Goal: Transaction & Acquisition: Subscribe to service/newsletter

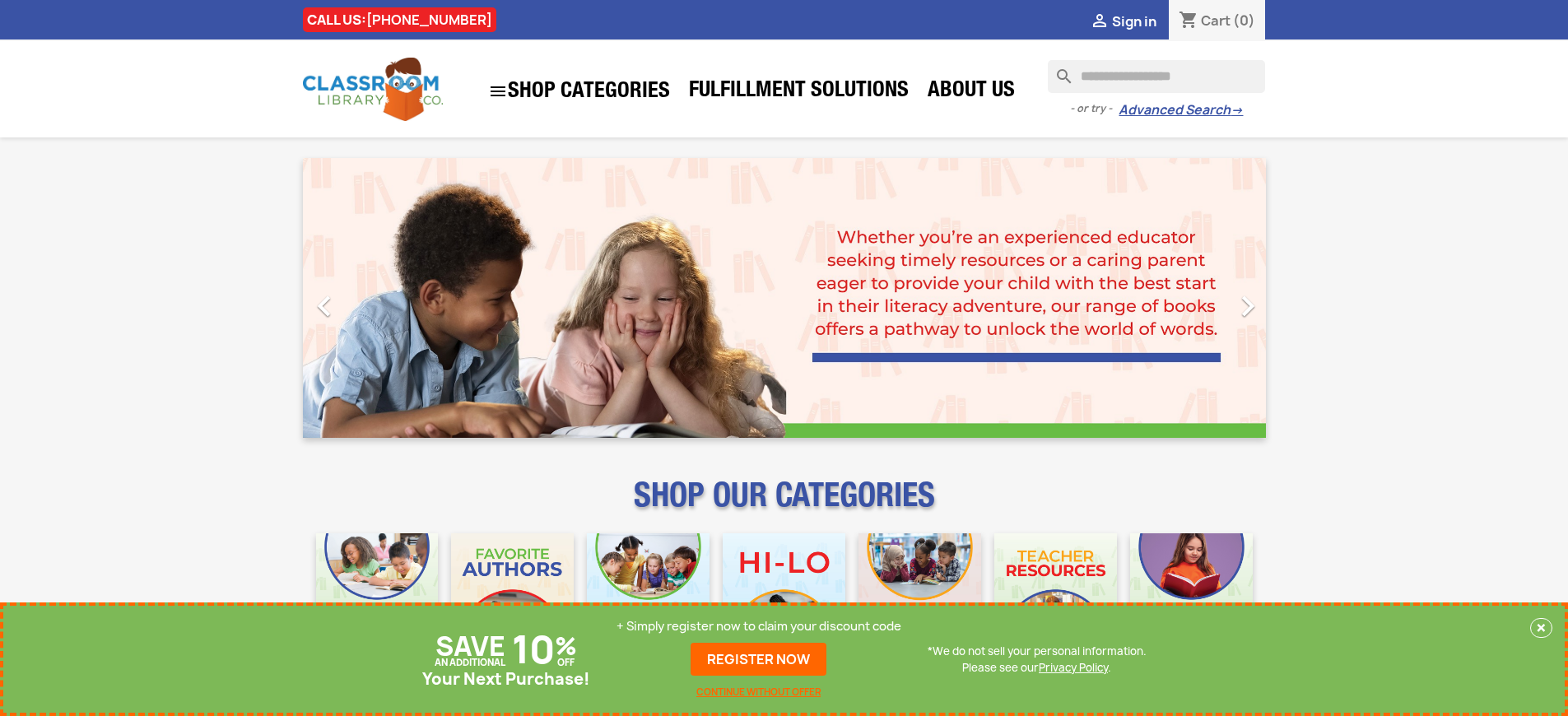
click at [759, 626] on p "+ Simply register now to claim your discount code" at bounding box center [758, 626] width 285 height 16
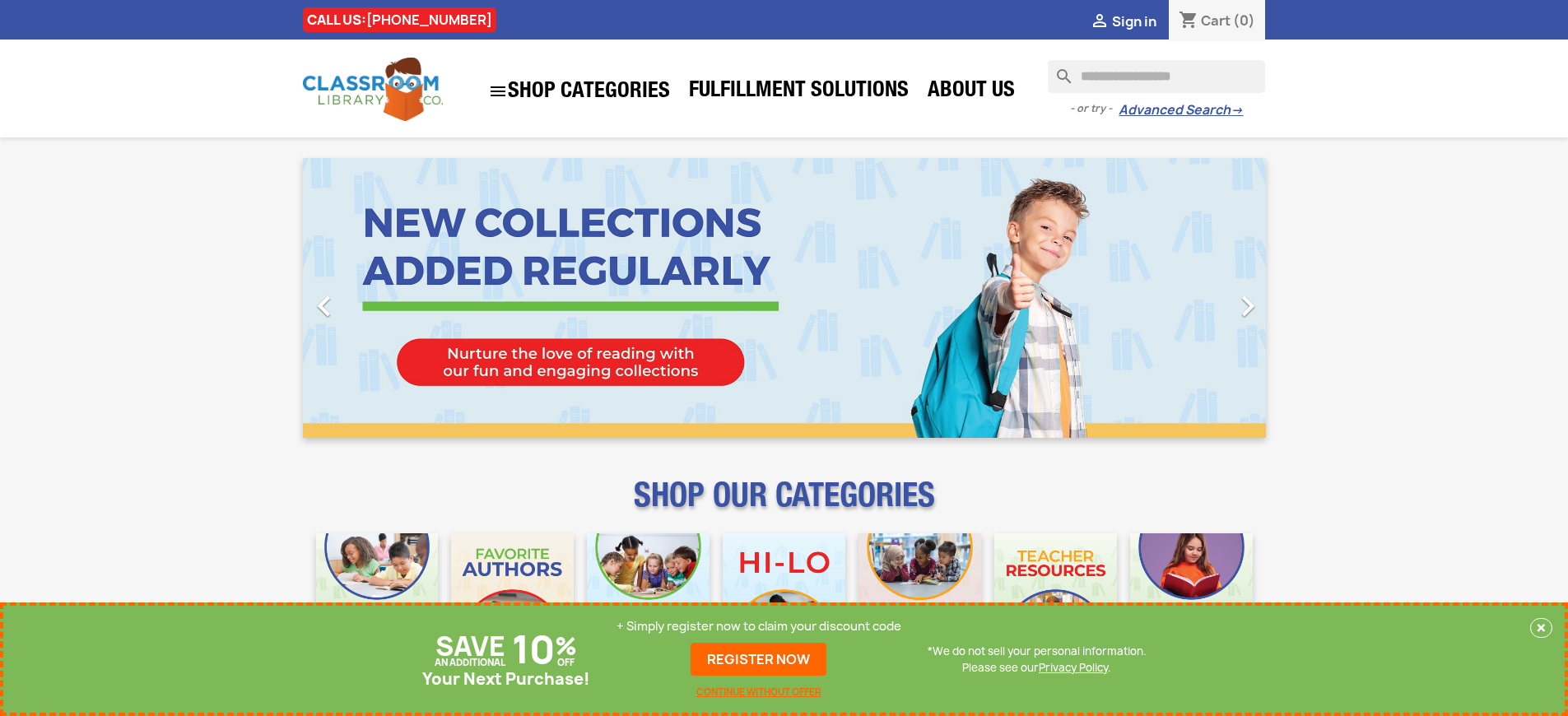
click at [759, 626] on p "+ Simply register now to claim your discount code" at bounding box center [758, 626] width 285 height 16
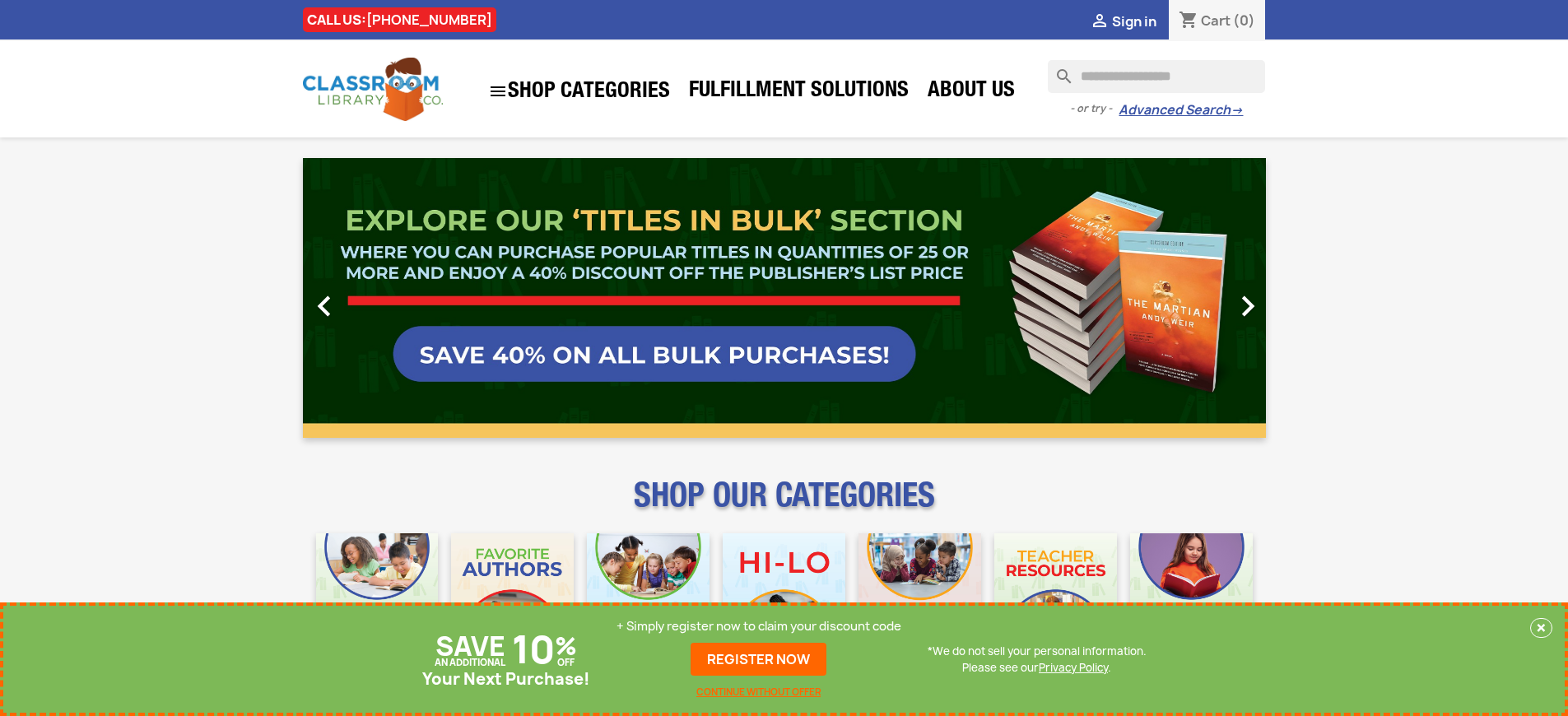
click at [759, 626] on p "+ Simply register now to claim your discount code" at bounding box center [758, 626] width 285 height 16
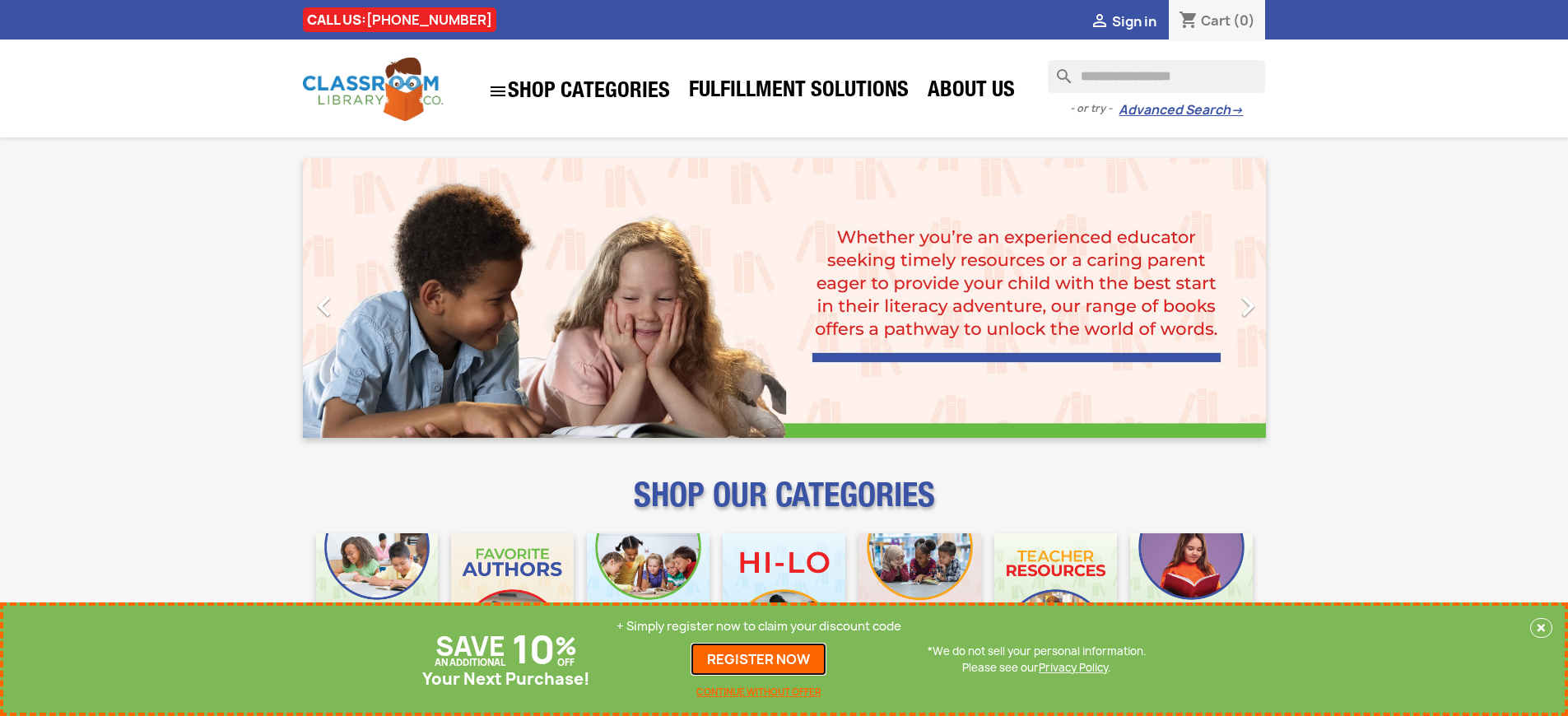
click at [759, 659] on link "REGISTER NOW" at bounding box center [758, 659] width 136 height 33
click at [759, 626] on p "+ Simply register now to claim your discount code" at bounding box center [758, 626] width 285 height 16
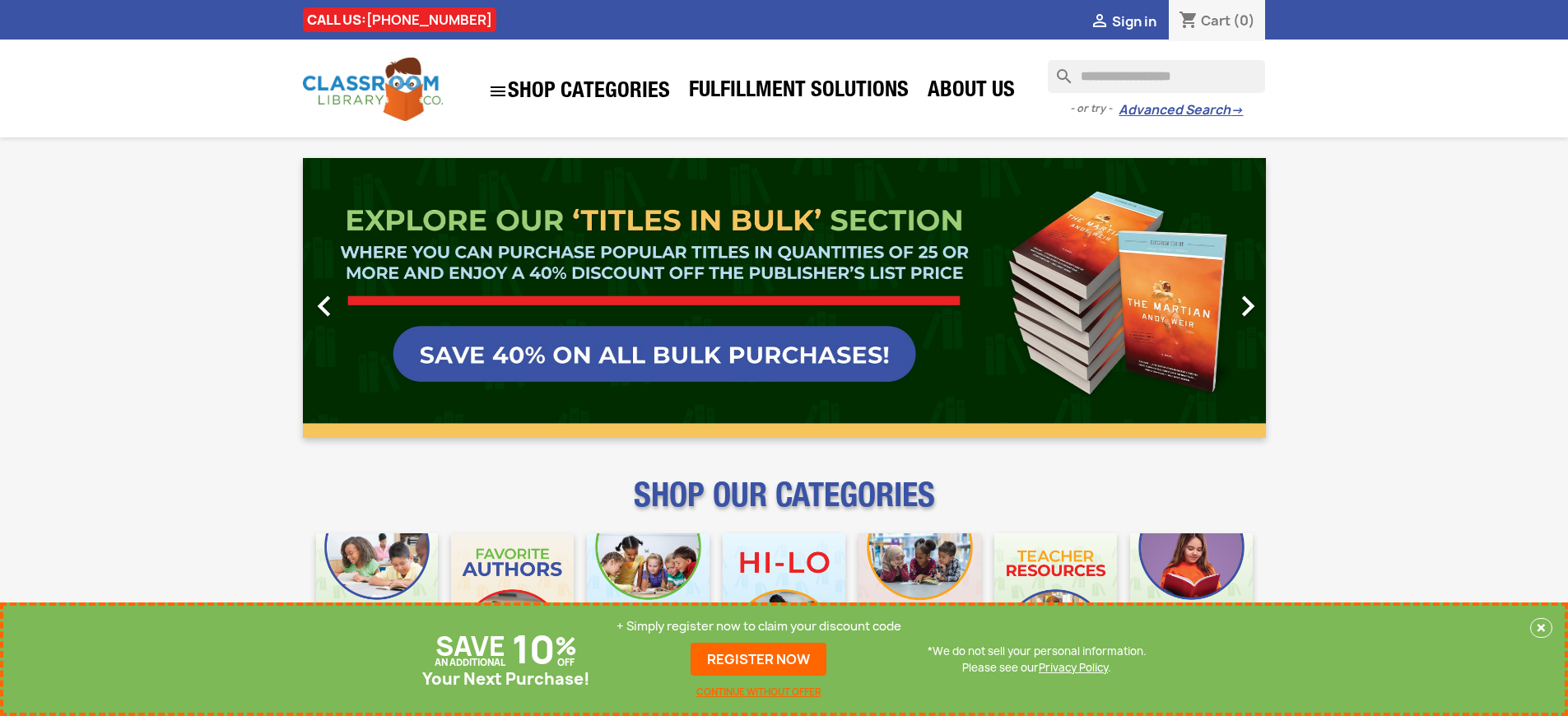
click at [759, 626] on p "+ Simply register now to claim your discount code" at bounding box center [758, 626] width 285 height 16
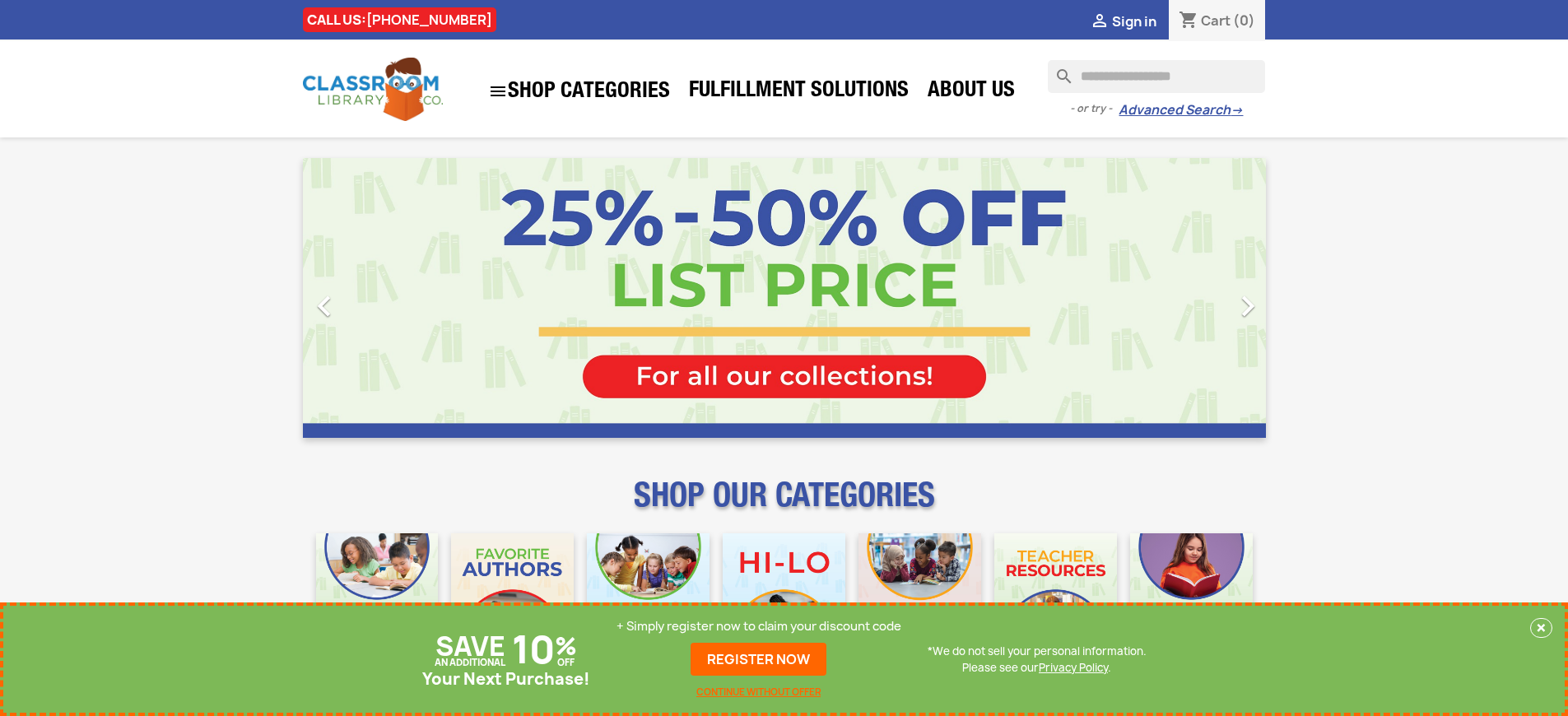
click at [759, 626] on p "+ Simply register now to claim your discount code" at bounding box center [758, 626] width 285 height 16
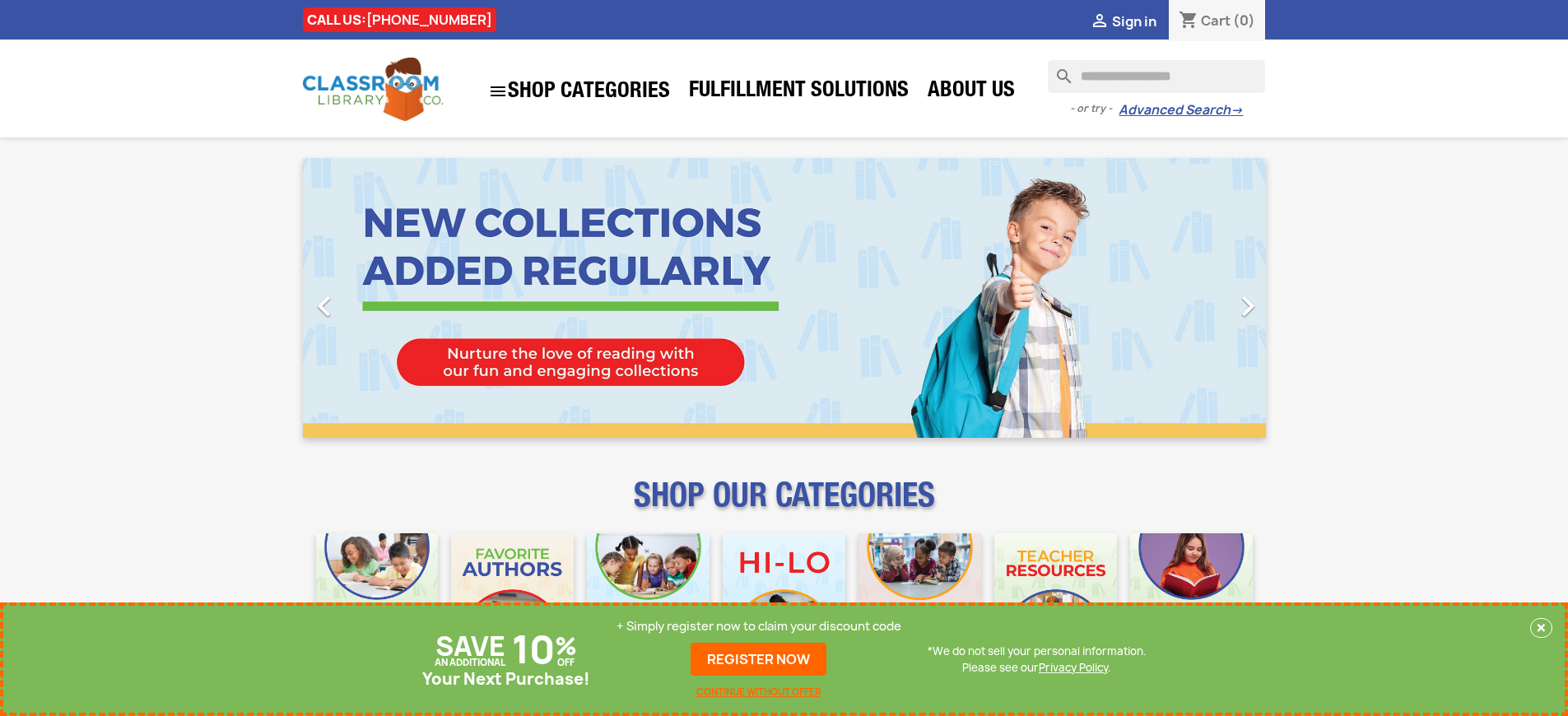
click at [759, 626] on p "+ Simply register now to claim your discount code" at bounding box center [758, 626] width 285 height 16
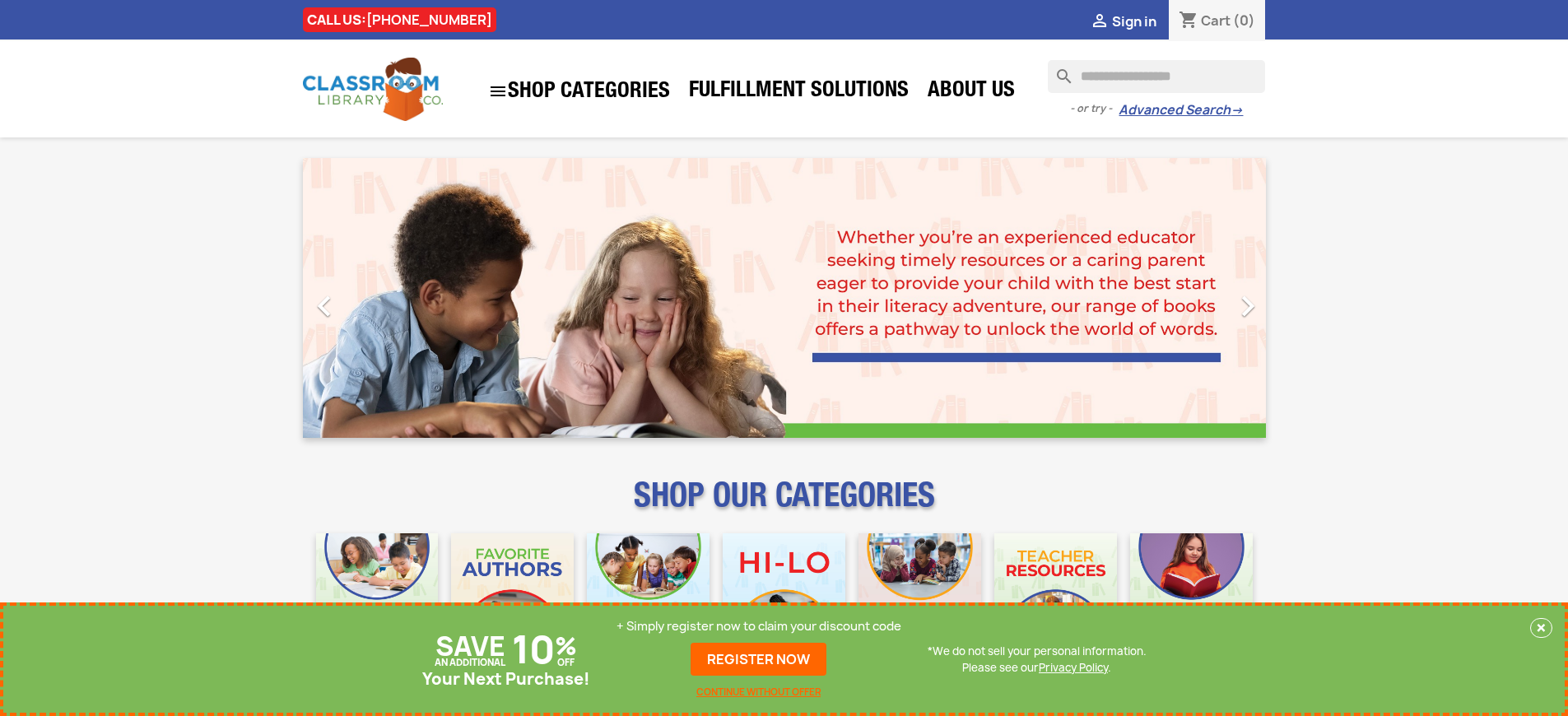
click at [759, 626] on p "+ Simply register now to claim your discount code" at bounding box center [758, 626] width 285 height 16
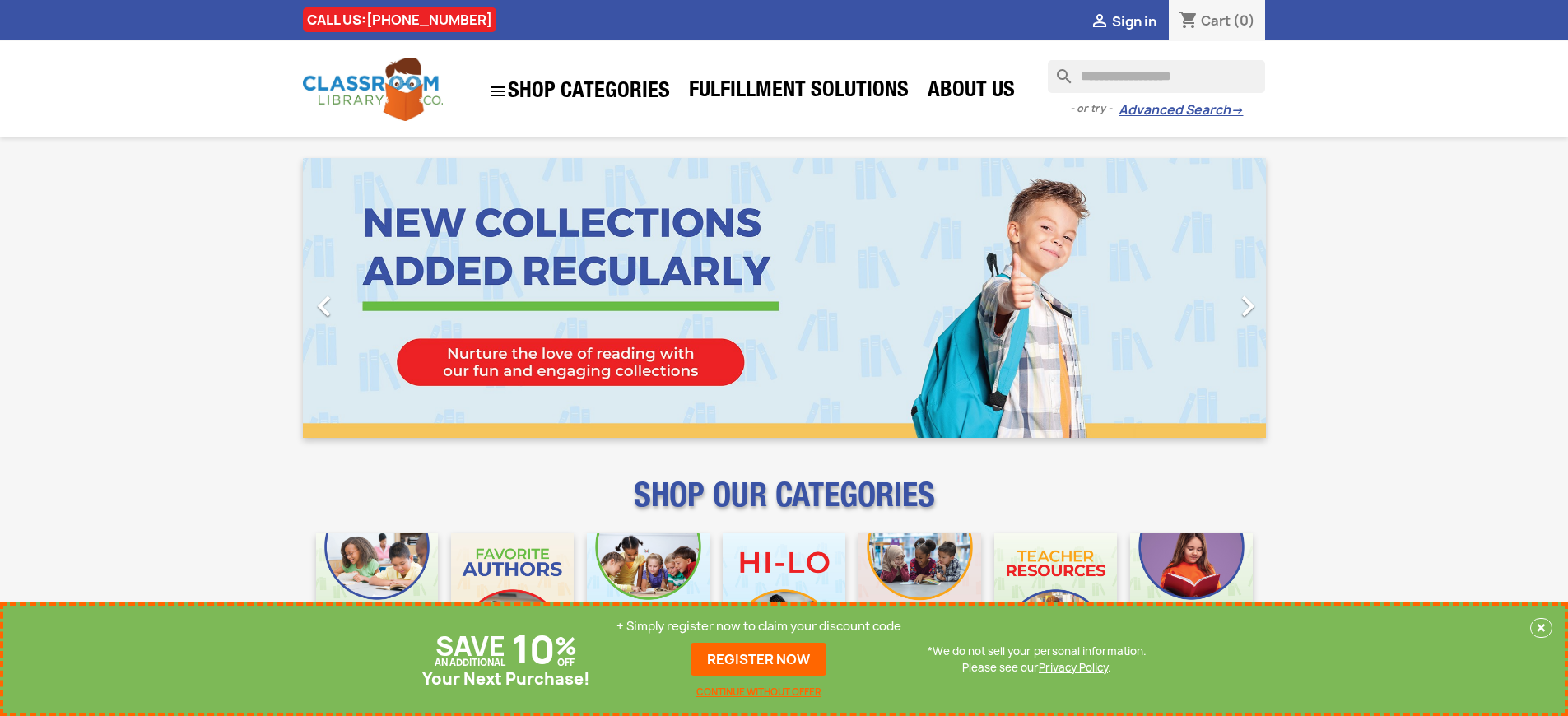
click at [759, 626] on p "+ Simply register now to claim your discount code" at bounding box center [758, 626] width 285 height 16
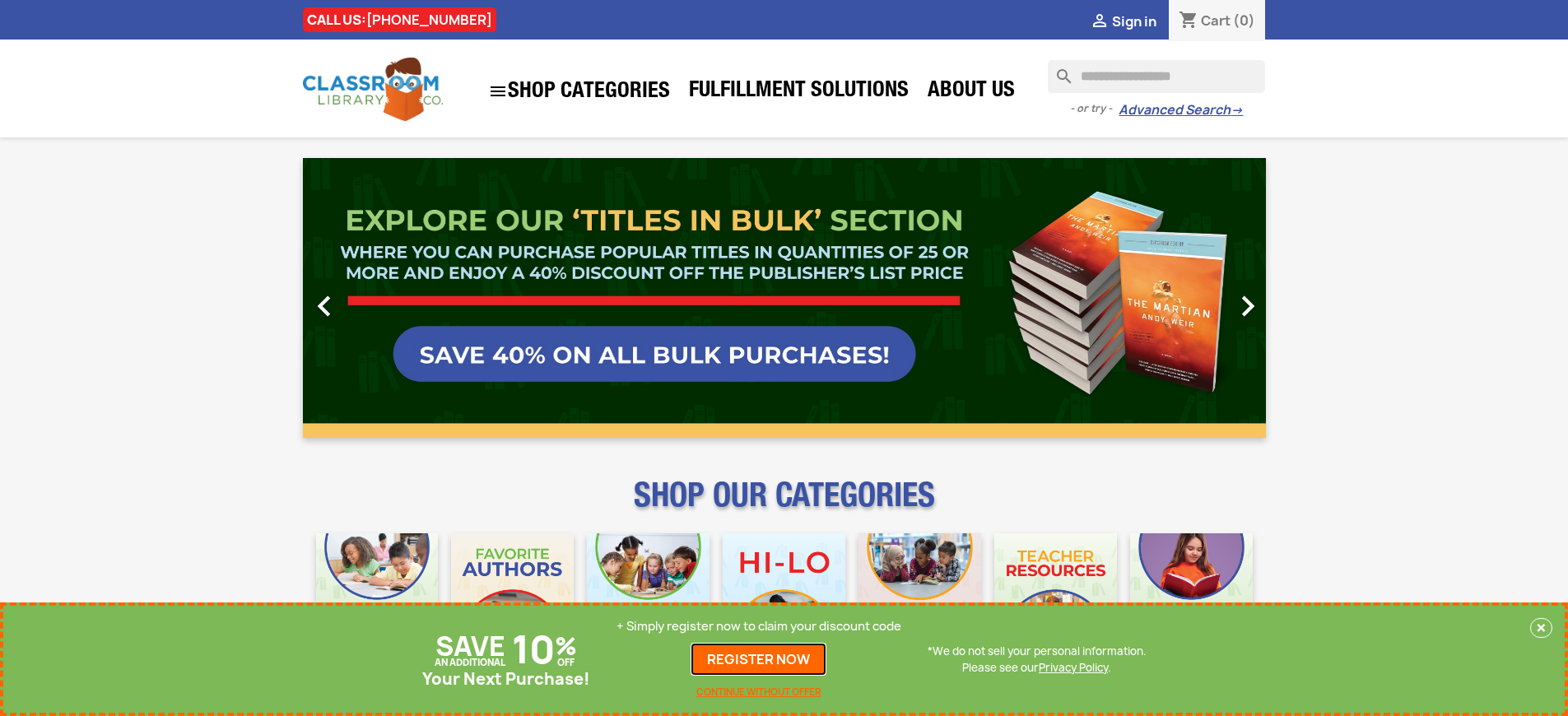
click at [759, 659] on link "REGISTER NOW" at bounding box center [758, 659] width 136 height 33
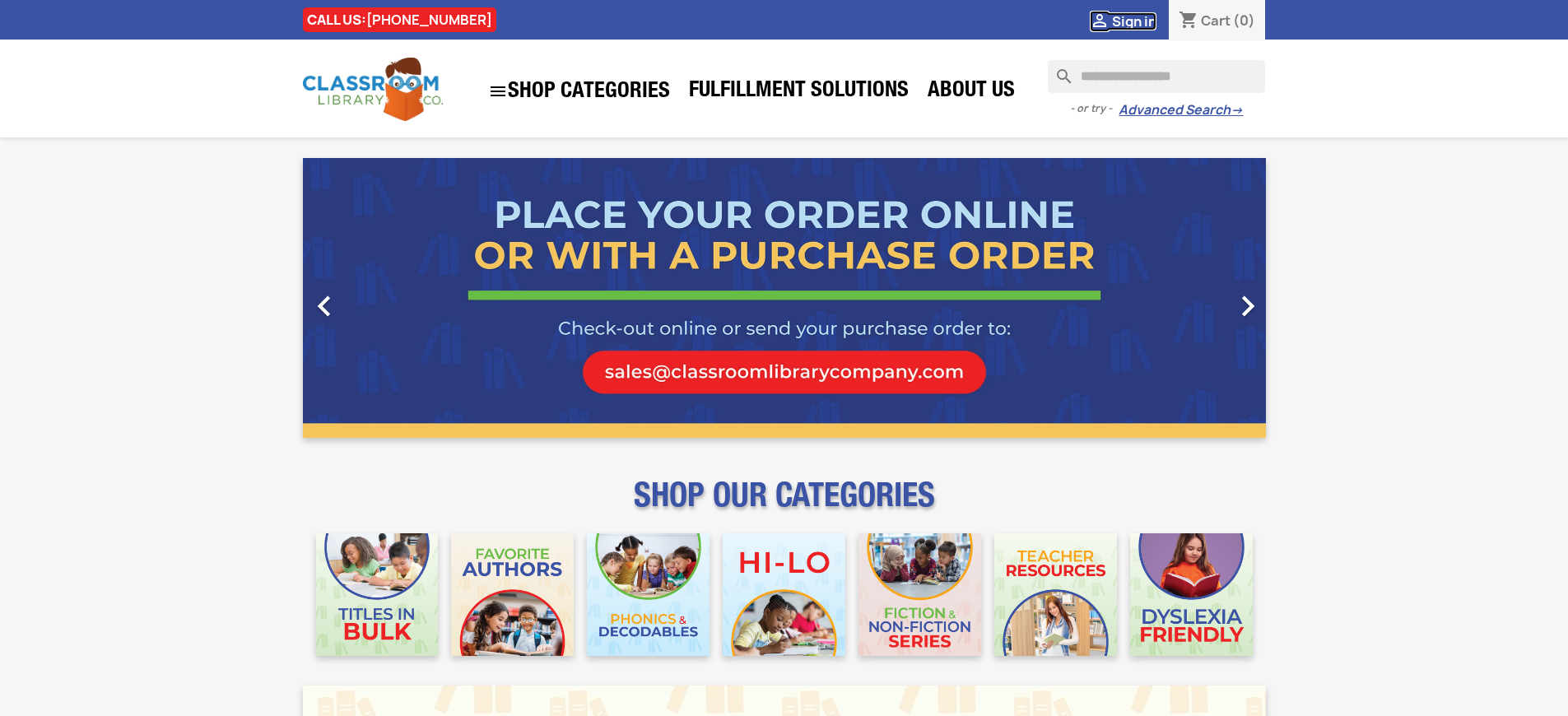
click at [1133, 21] on span "Sign in" at bounding box center [1133, 22] width 44 height 18
